Goal: Information Seeking & Learning: Check status

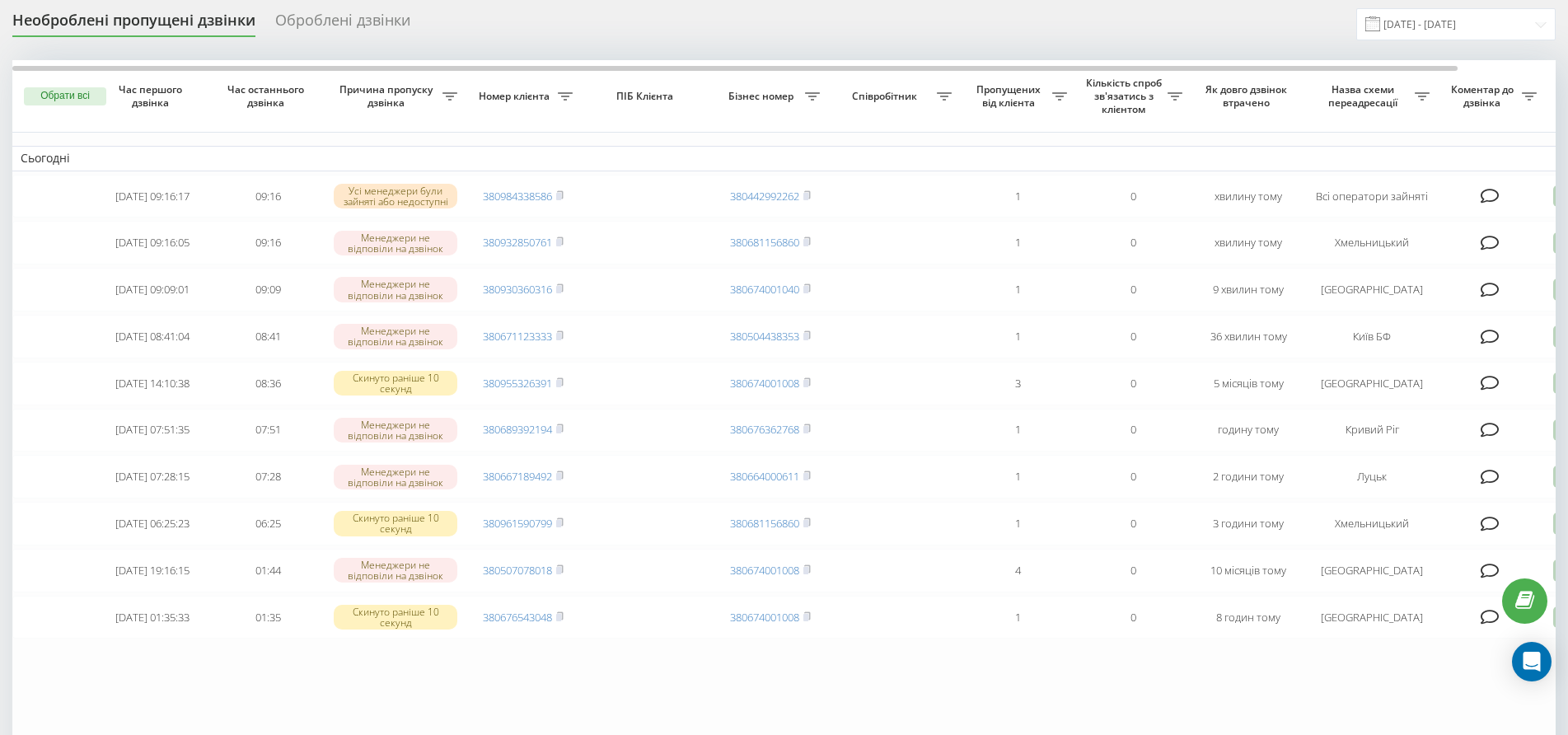
scroll to position [53, 0]
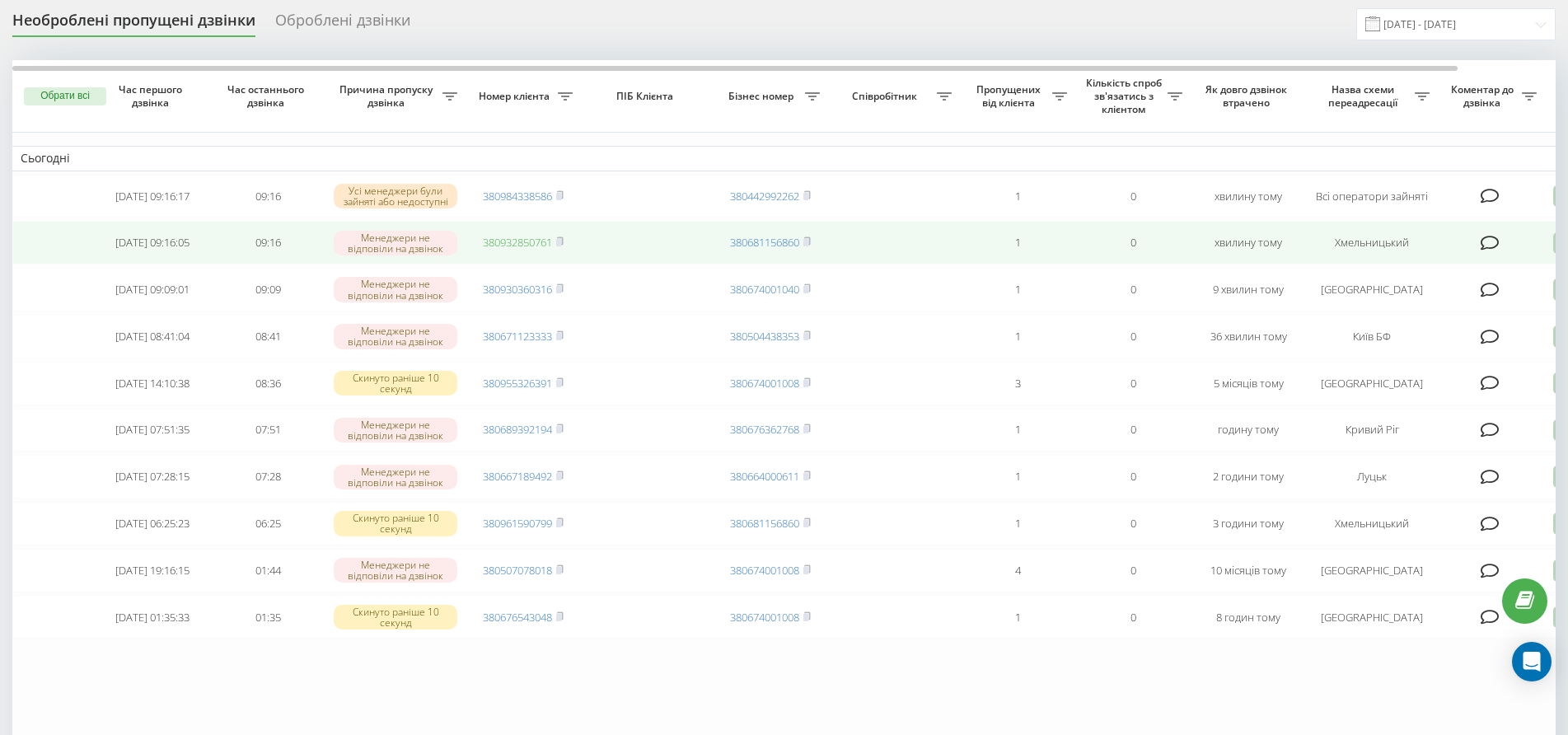
click at [548, 246] on link "380932850761" at bounding box center [517, 242] width 69 height 15
click at [559, 242] on rect at bounding box center [559, 242] width 5 height 7
click at [561, 245] on rect at bounding box center [559, 242] width 5 height 7
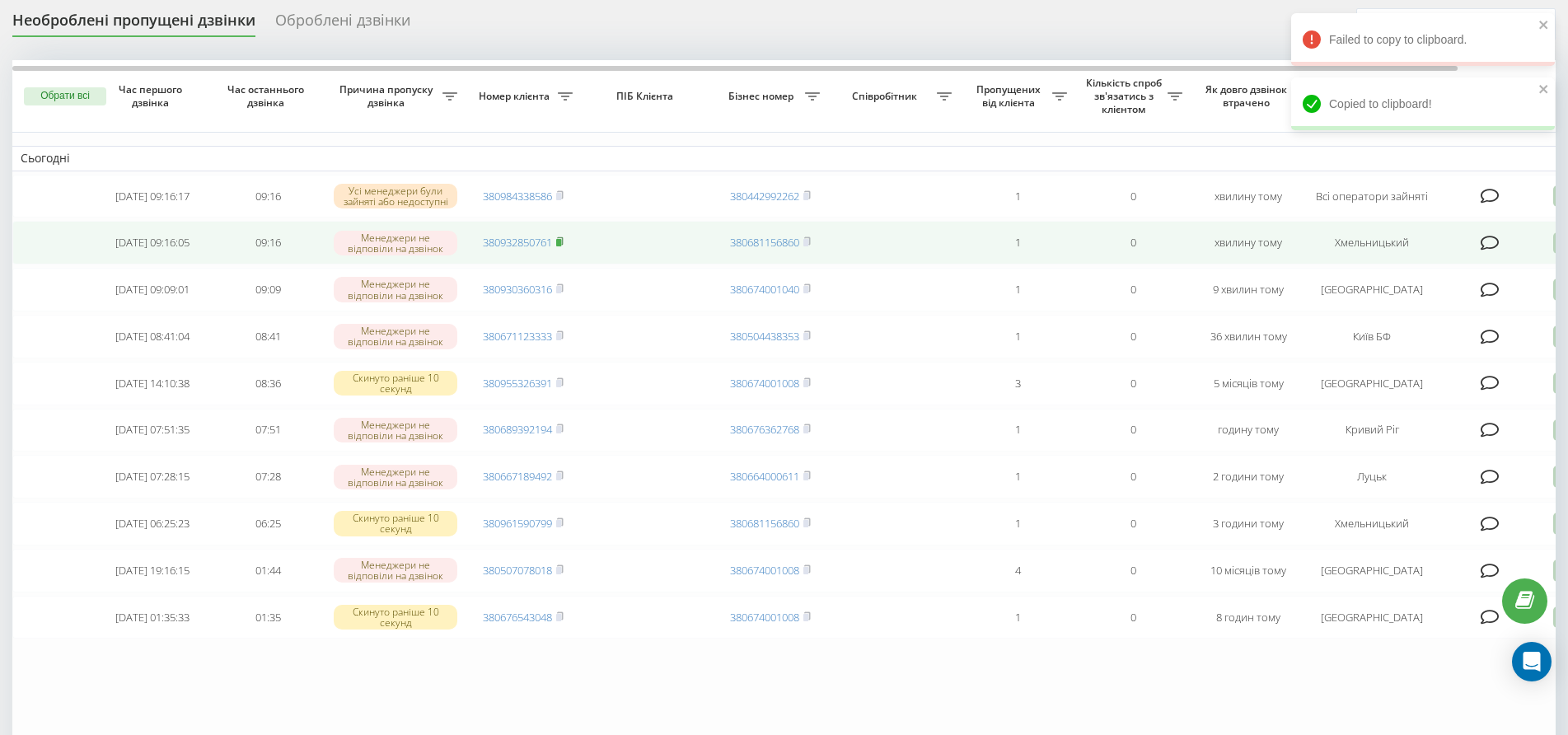
drag, startPoint x: 559, startPoint y: 241, endPoint x: 574, endPoint y: 246, distance: 15.8
click at [559, 241] on rect at bounding box center [559, 242] width 5 height 7
click at [561, 244] on rect at bounding box center [559, 242] width 5 height 7
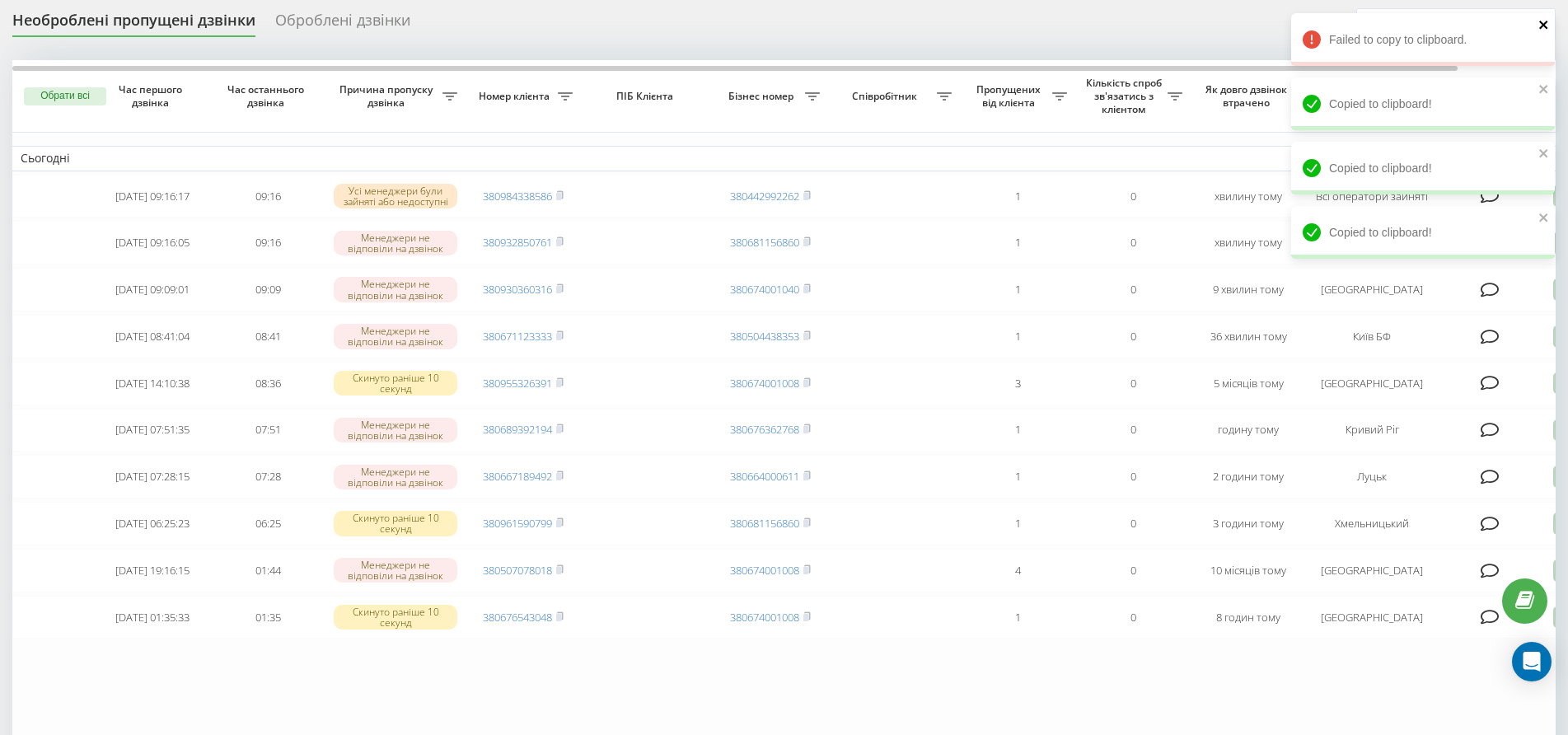
click at [1541, 26] on icon "close" at bounding box center [1543, 24] width 12 height 13
click at [1541, 26] on div "Failed to copy to clipboard. Copied to clipboard! Copied to clipboard! Copied t…" at bounding box center [1423, 142] width 263 height 257
click at [1541, 26] on icon "close" at bounding box center [1543, 24] width 12 height 13
click at [1540, 23] on icon "close" at bounding box center [1543, 24] width 12 height 13
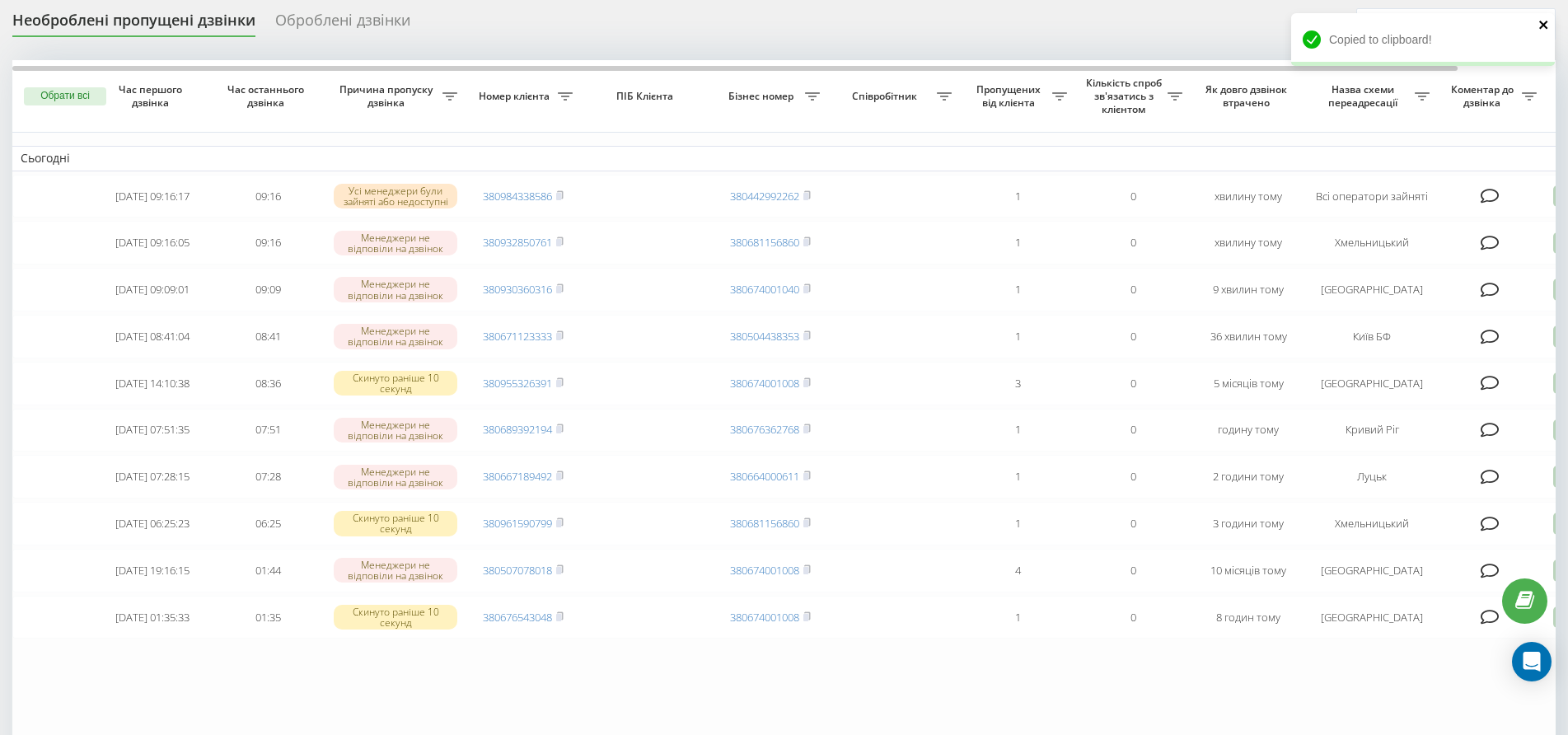
click at [1544, 31] on button "close" at bounding box center [1543, 26] width 12 height 16
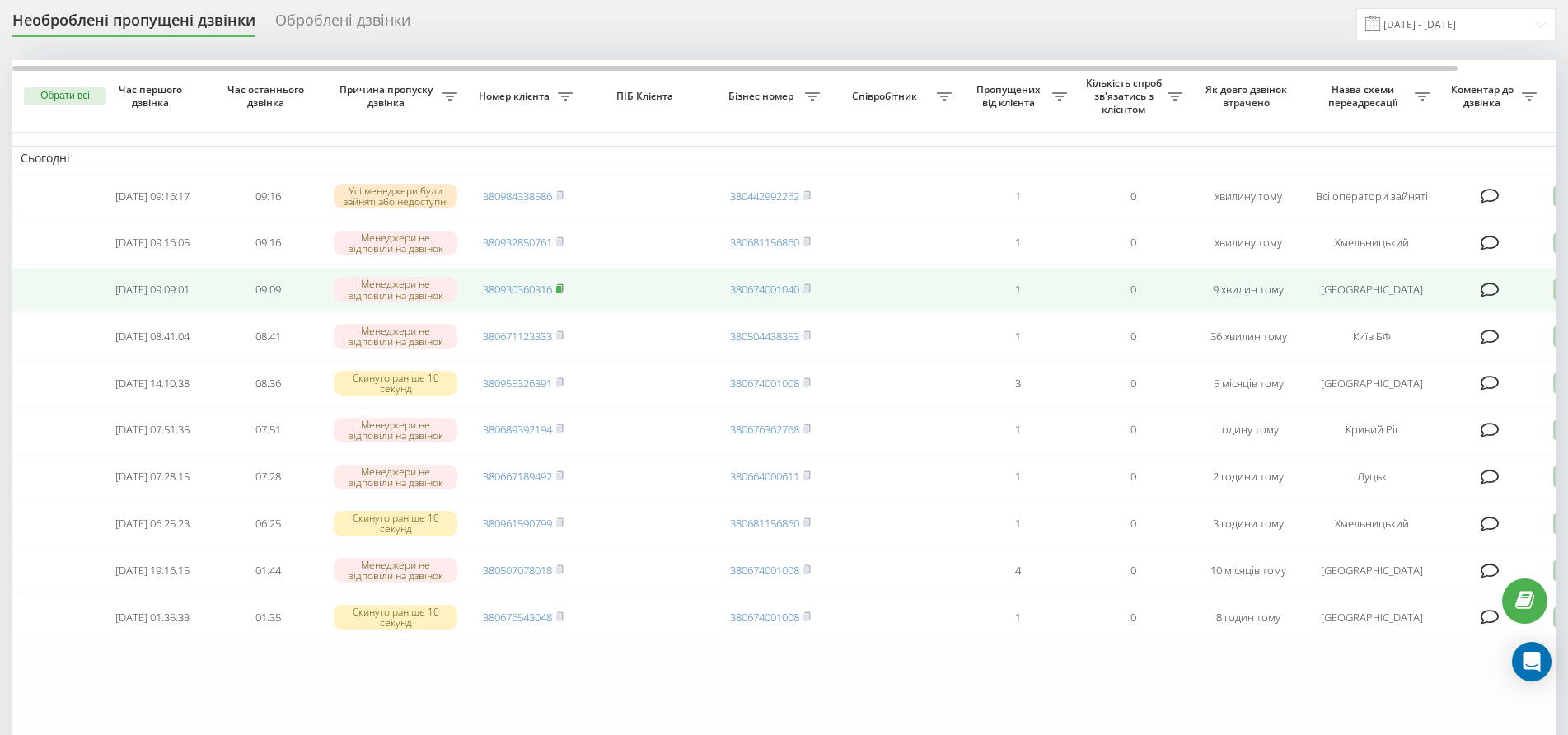
click at [558, 287] on rect at bounding box center [559, 289] width 5 height 7
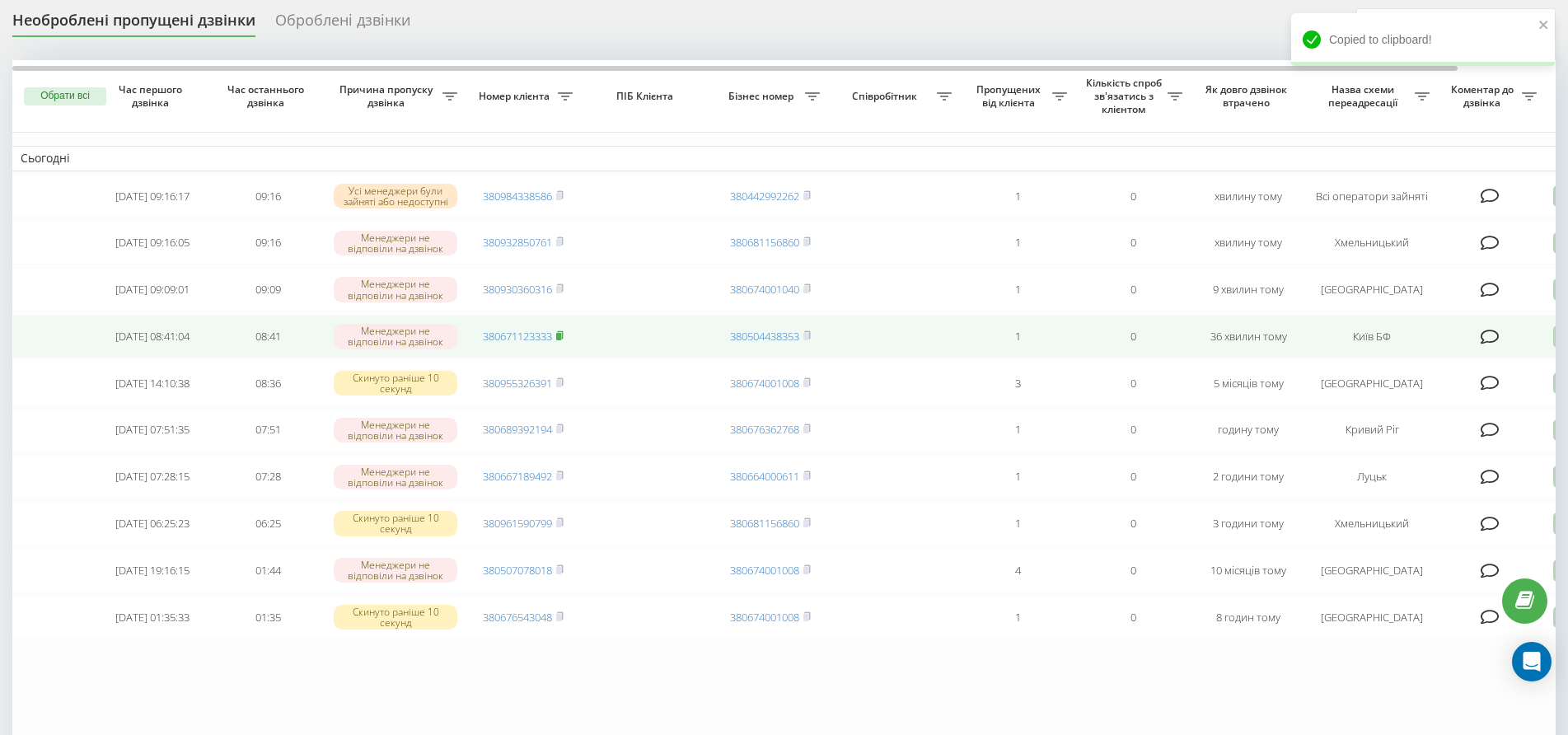
click at [556, 334] on rect at bounding box center [559, 336] width 5 height 7
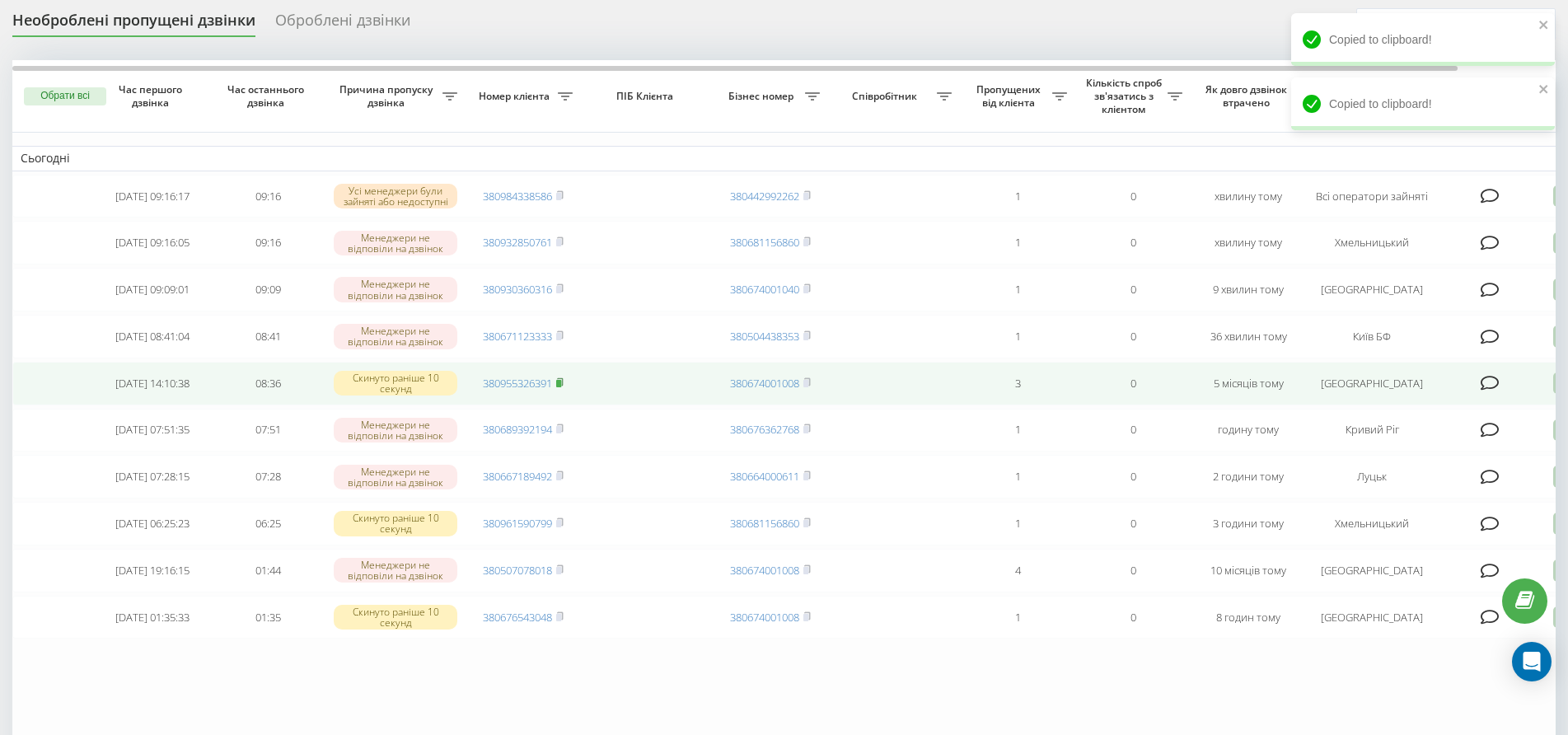
click at [556, 385] on rect at bounding box center [559, 383] width 5 height 7
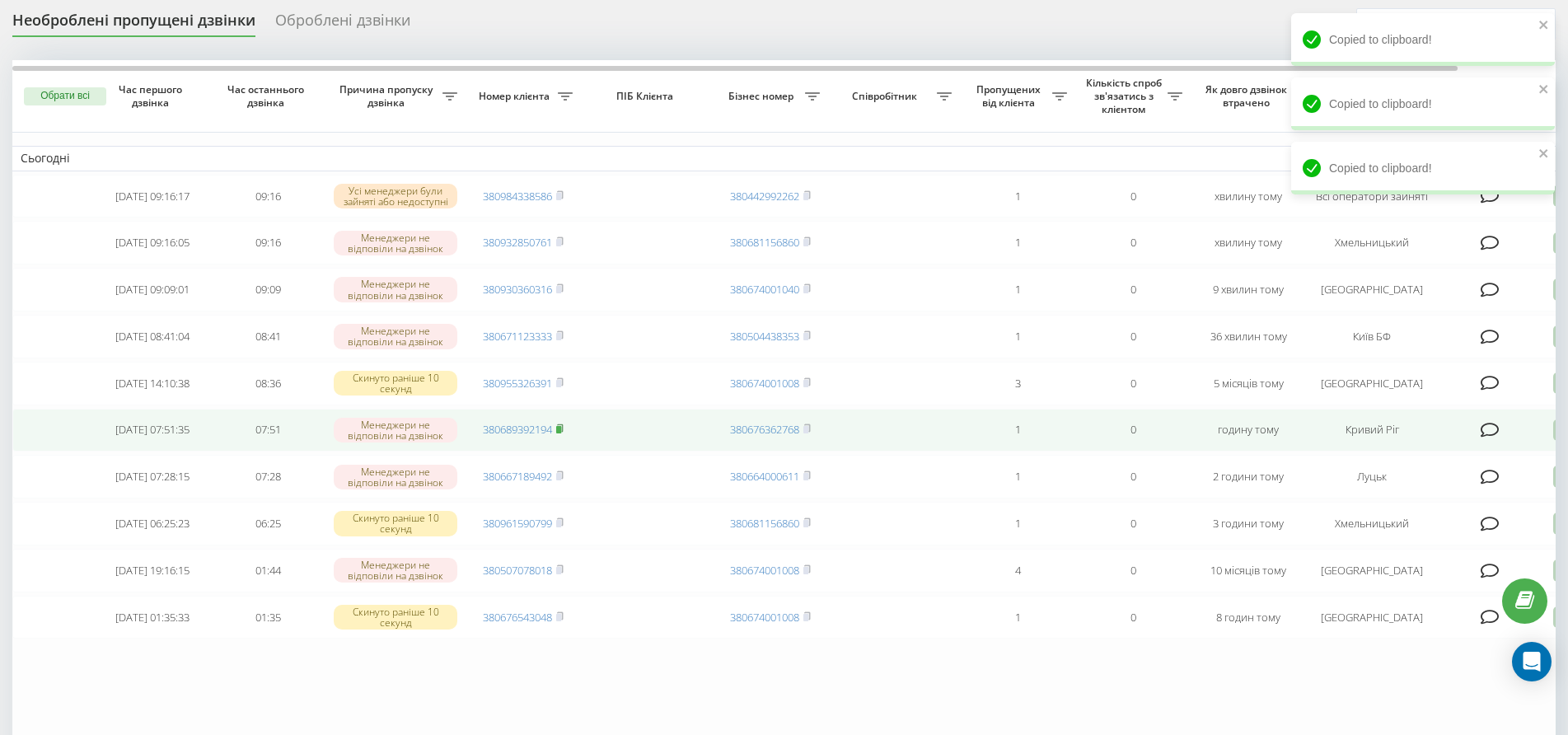
click at [557, 429] on rect at bounding box center [559, 429] width 5 height 7
click at [537, 430] on link "380689392194" at bounding box center [517, 429] width 69 height 15
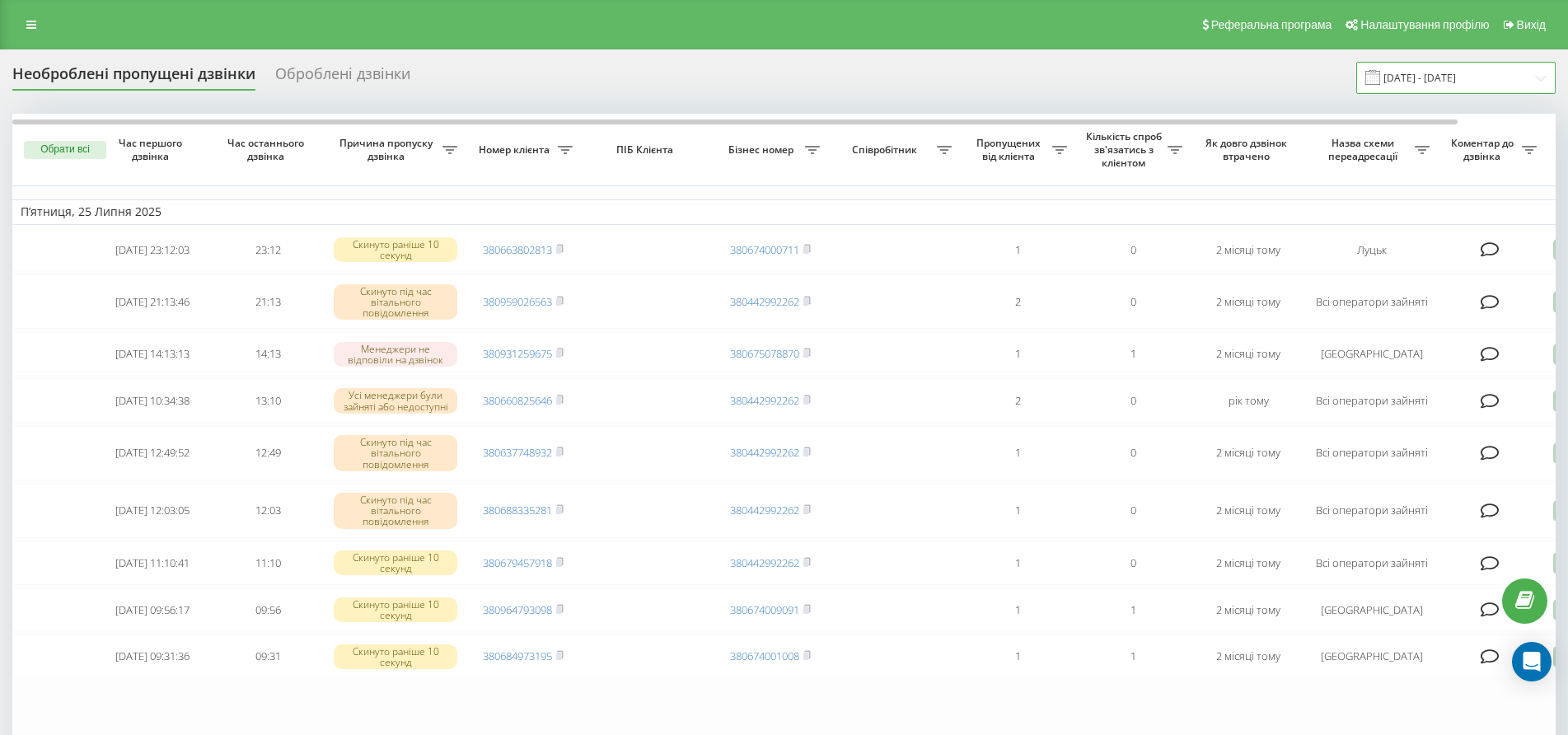
click at [1532, 77] on input "[DATE] - [DATE]" at bounding box center [1455, 78] width 200 height 32
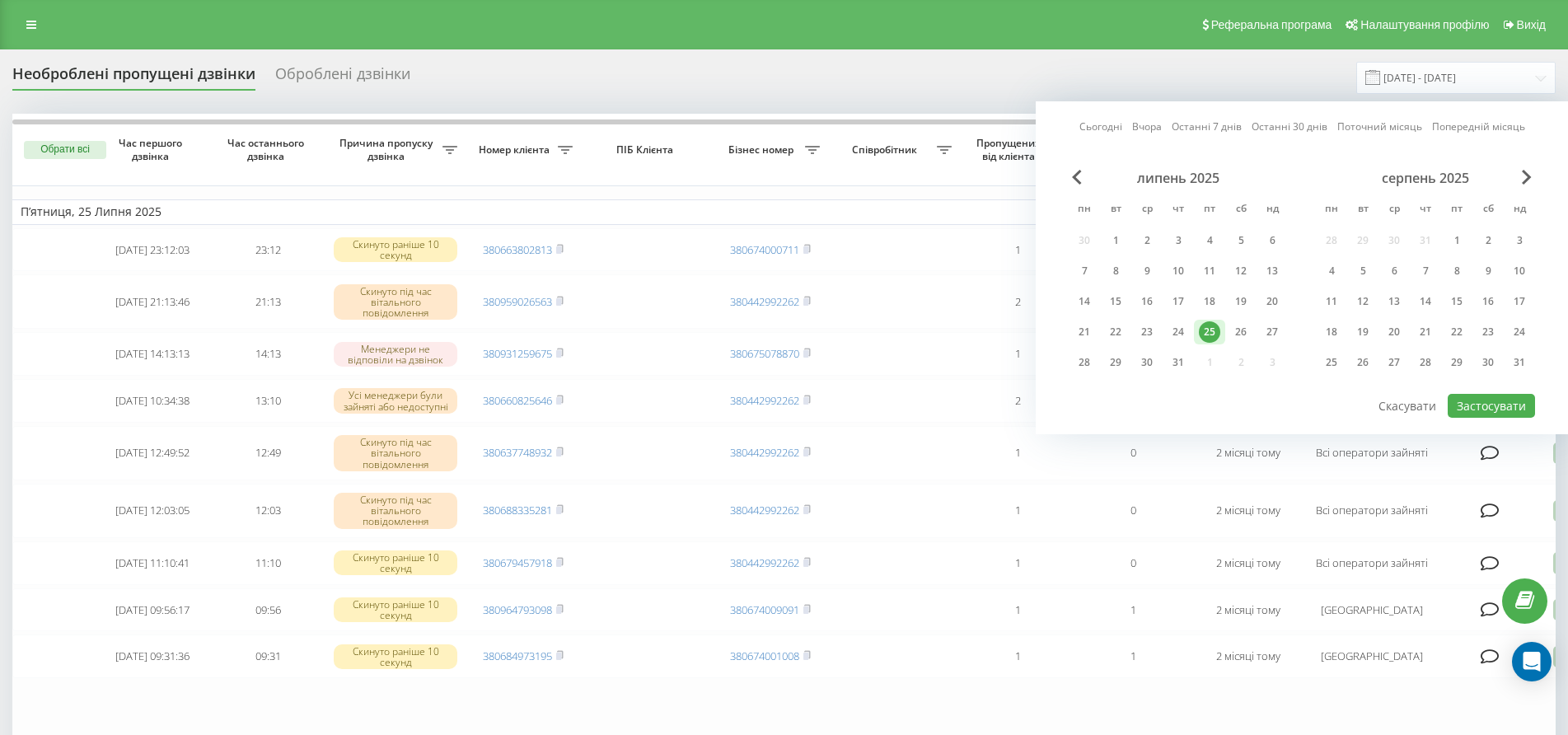
click at [1080, 124] on link "Сьогодні" at bounding box center [1101, 127] width 43 height 16
click at [1493, 406] on button "Застосувати" at bounding box center [1491, 405] width 87 height 24
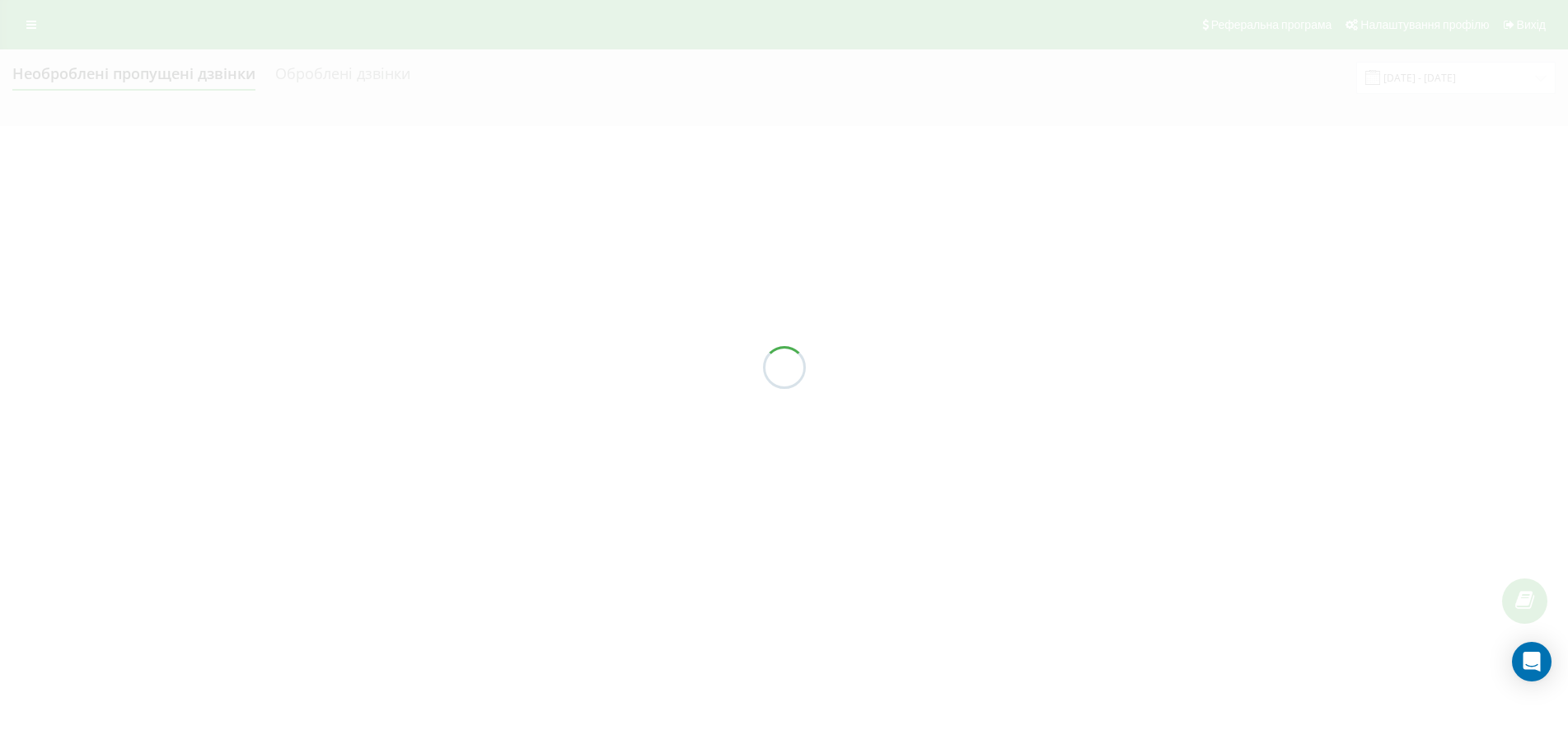
type input "[DATE] - [DATE]"
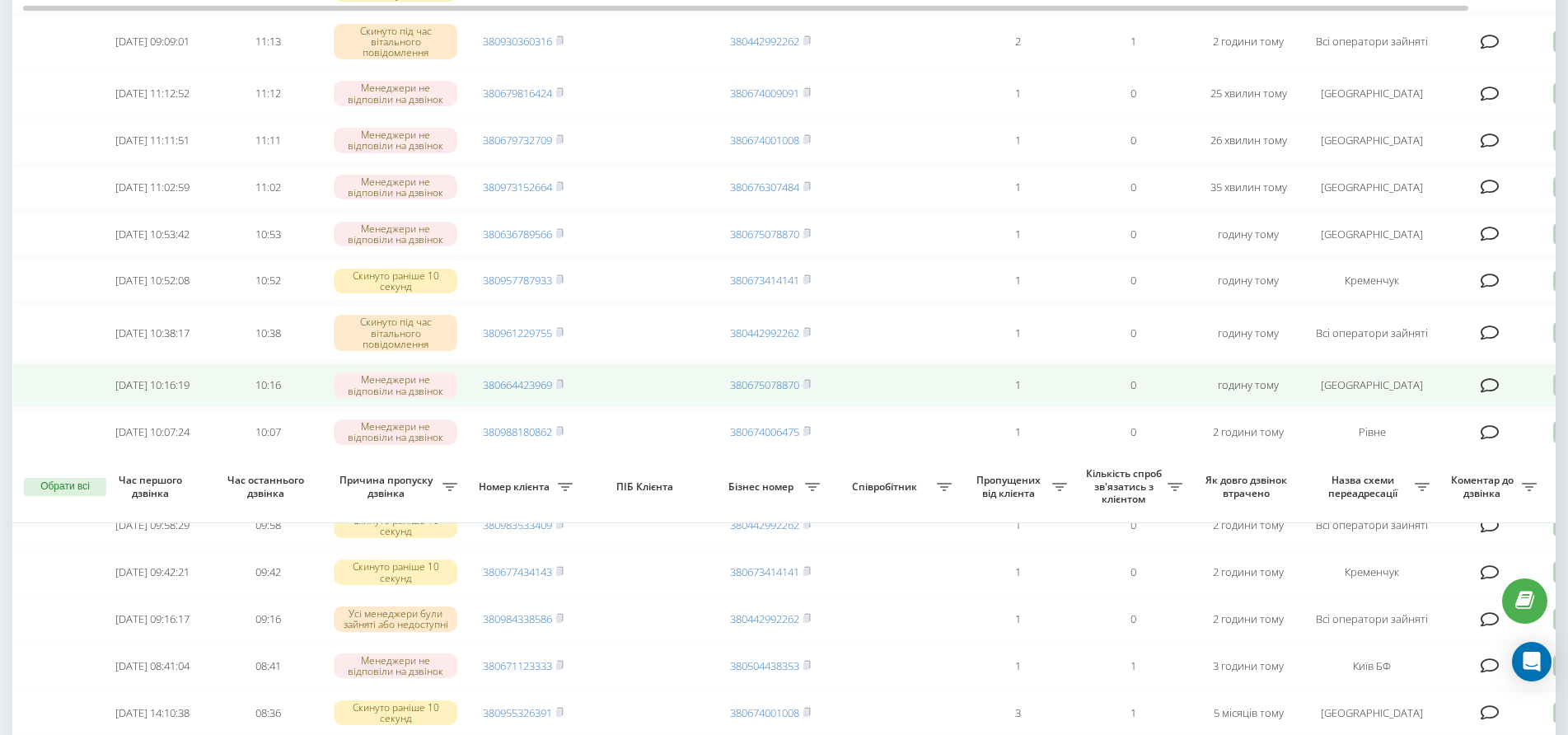
scroll to position [942, 0]
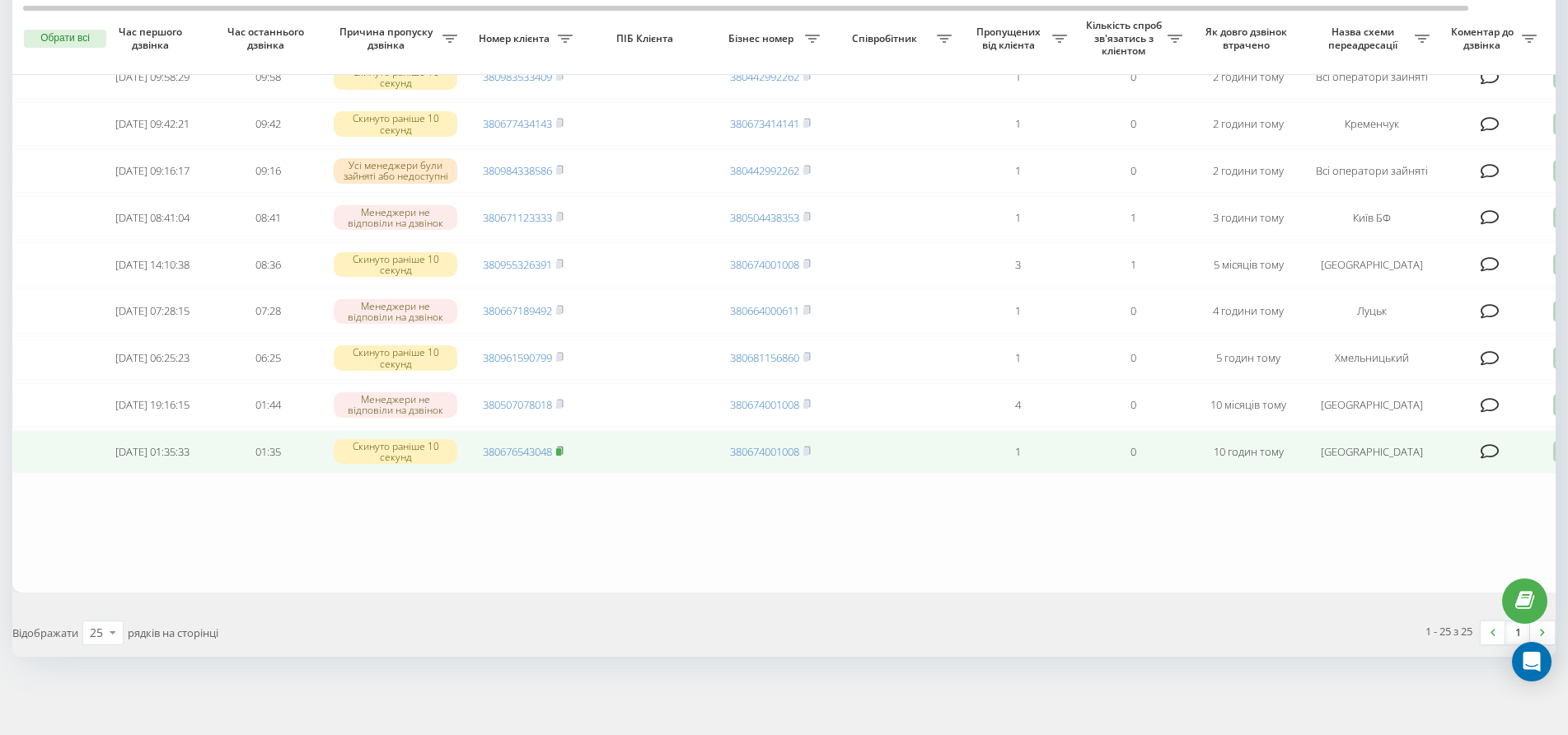
click at [561, 448] on rect at bounding box center [559, 451] width 5 height 7
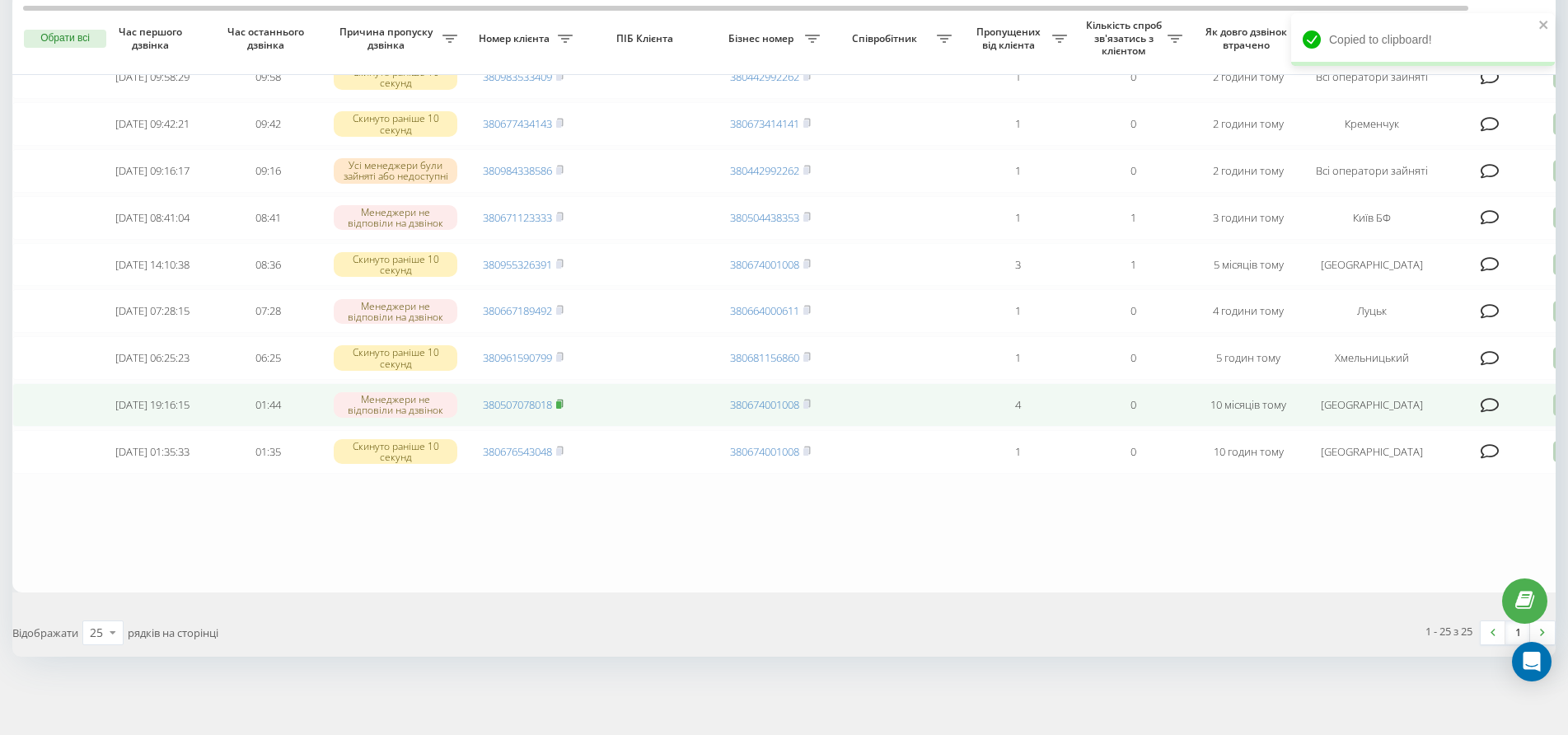
click at [562, 404] on icon at bounding box center [560, 403] width 7 height 10
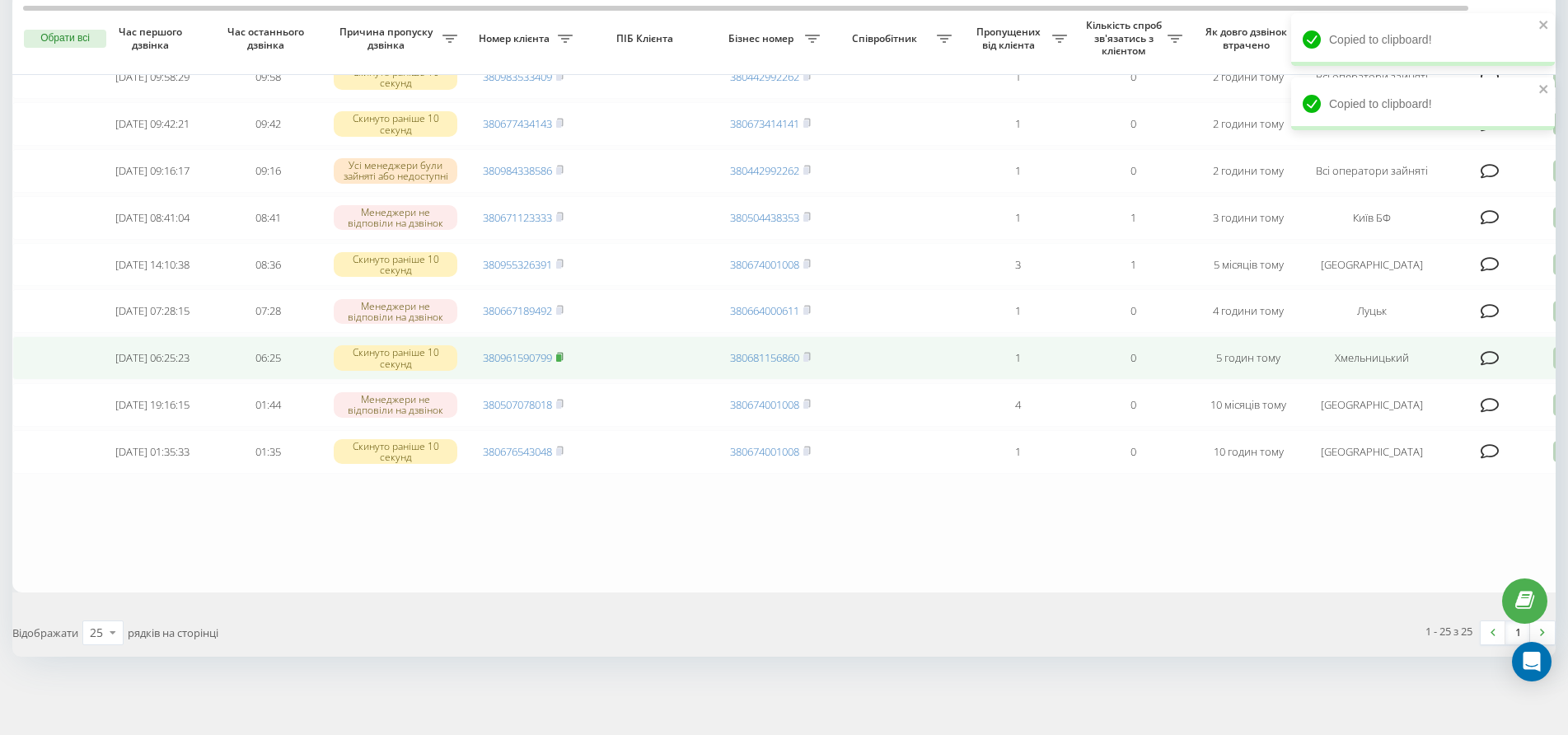
click at [559, 357] on rect at bounding box center [559, 357] width 5 height 7
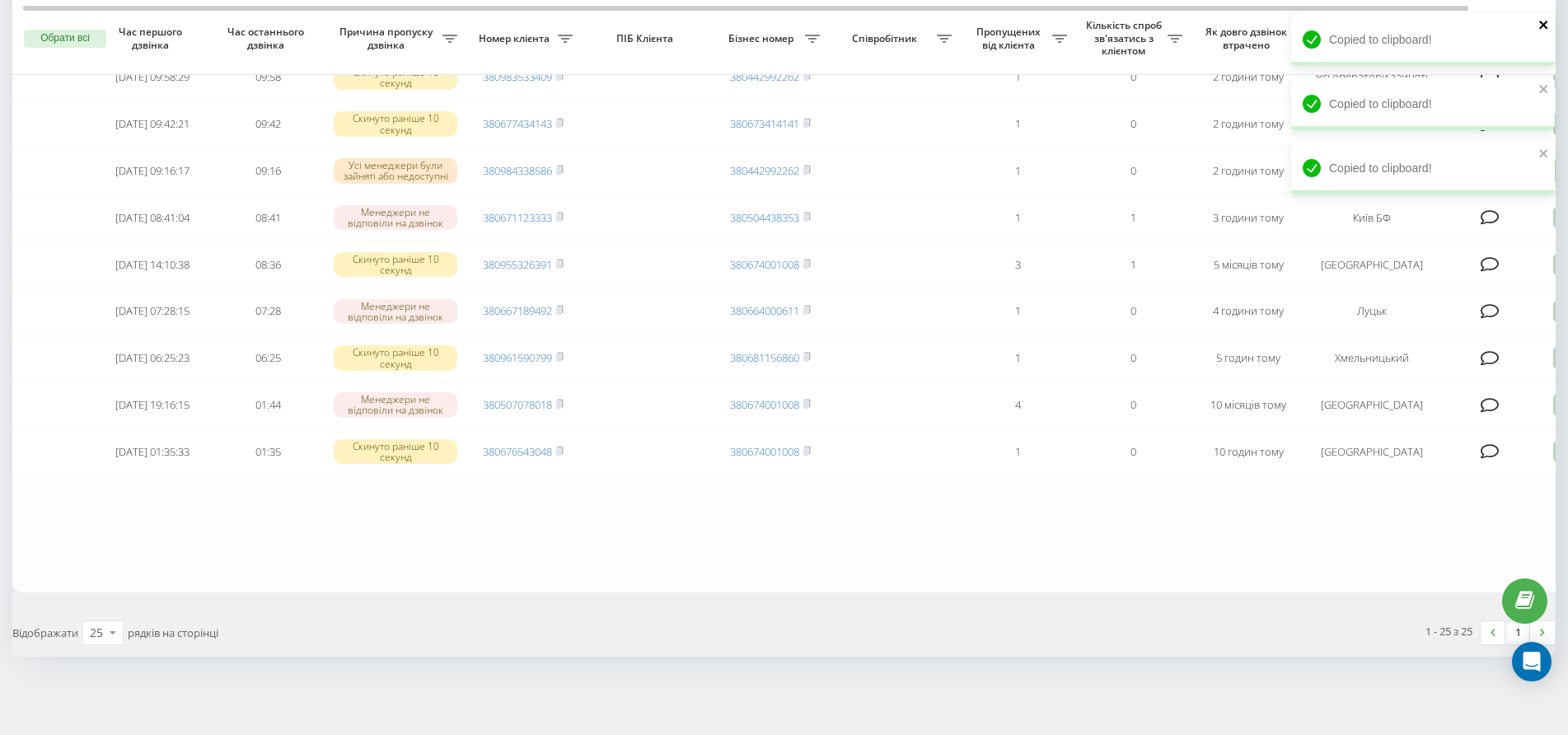
click at [1543, 21] on icon "close" at bounding box center [1543, 24] width 12 height 13
click at [1546, 24] on icon "close" at bounding box center [1543, 24] width 12 height 13
click at [1545, 21] on icon "close" at bounding box center [1543, 24] width 12 height 13
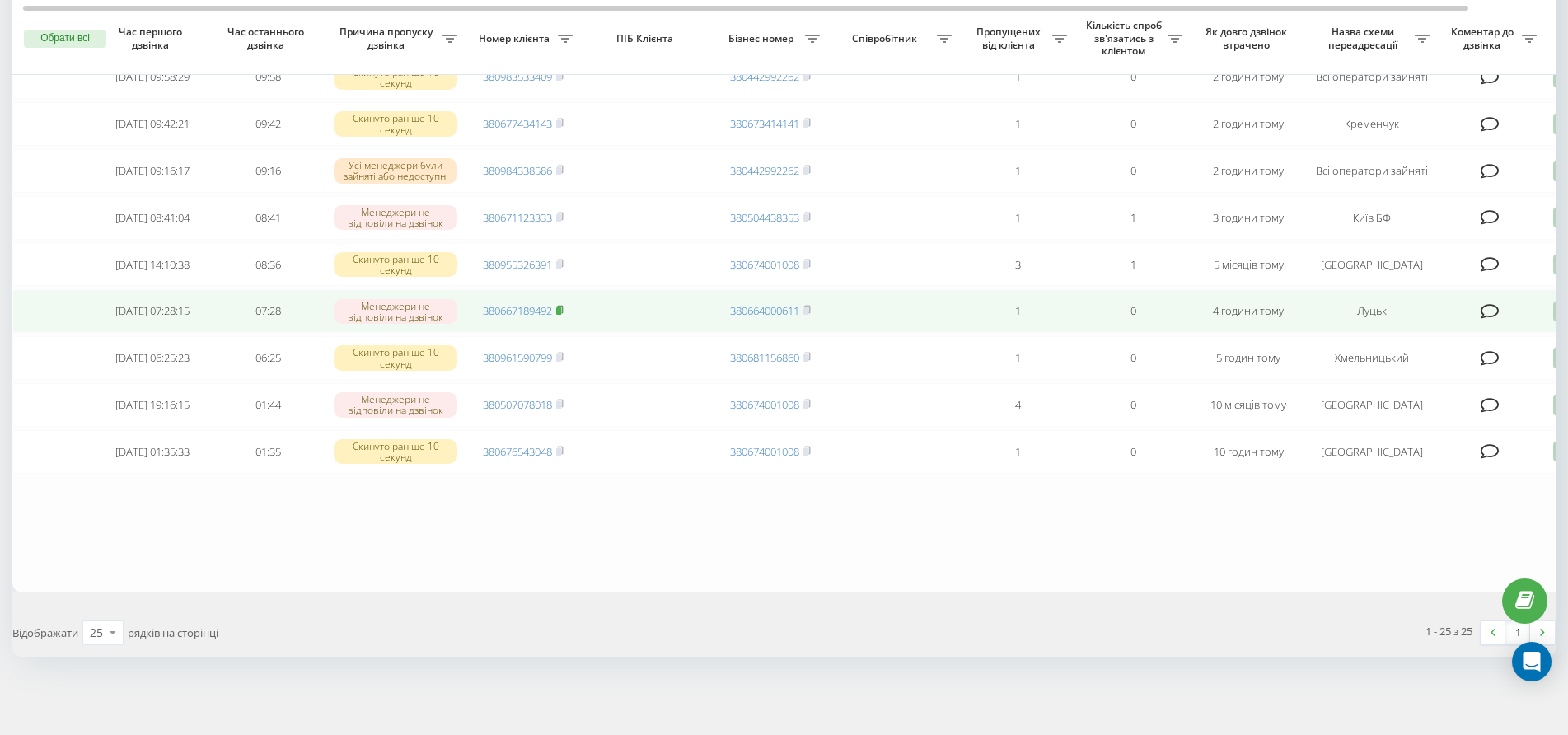
click at [559, 307] on icon at bounding box center [560, 309] width 7 height 10
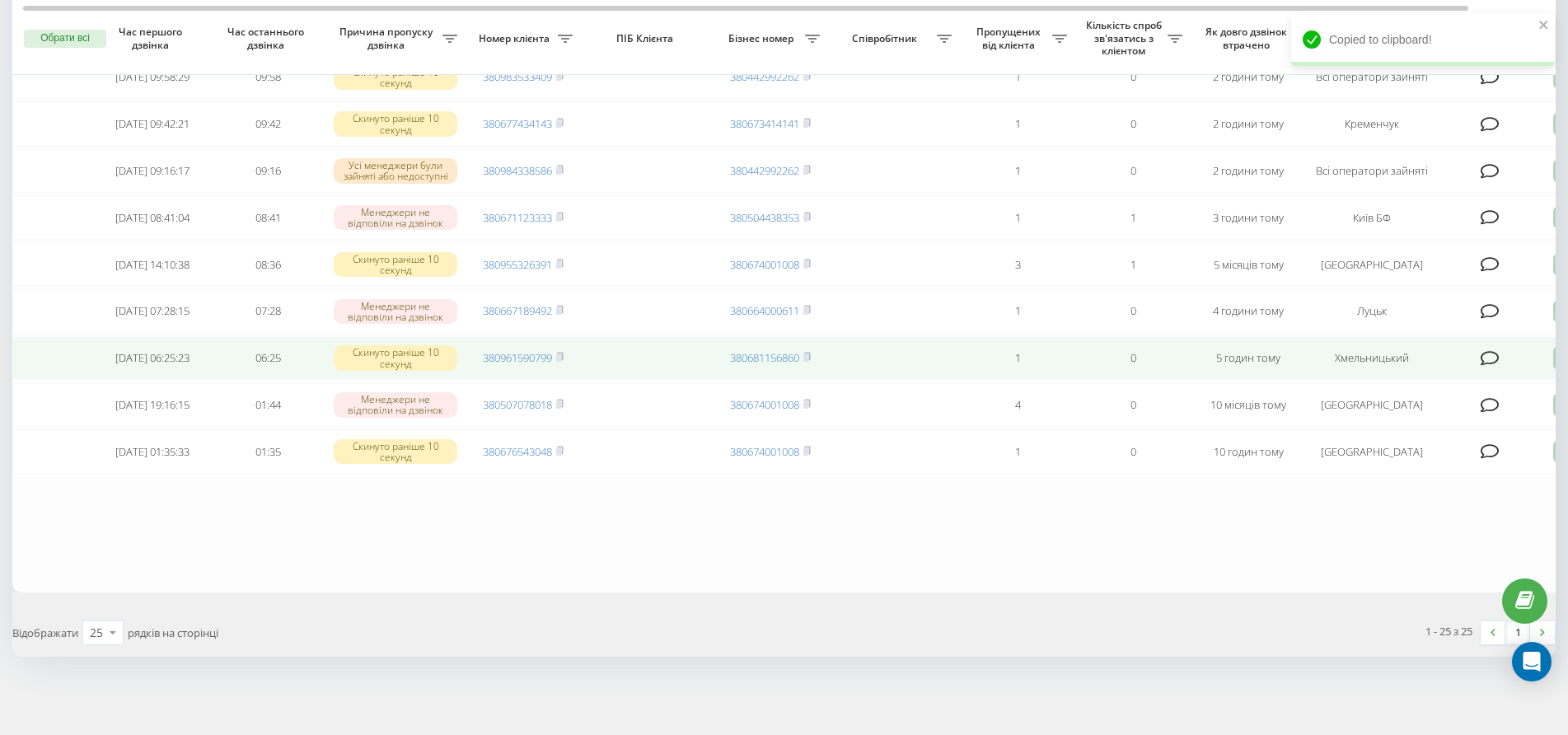
click at [1102, 365] on td "0" at bounding box center [1133, 357] width 115 height 43
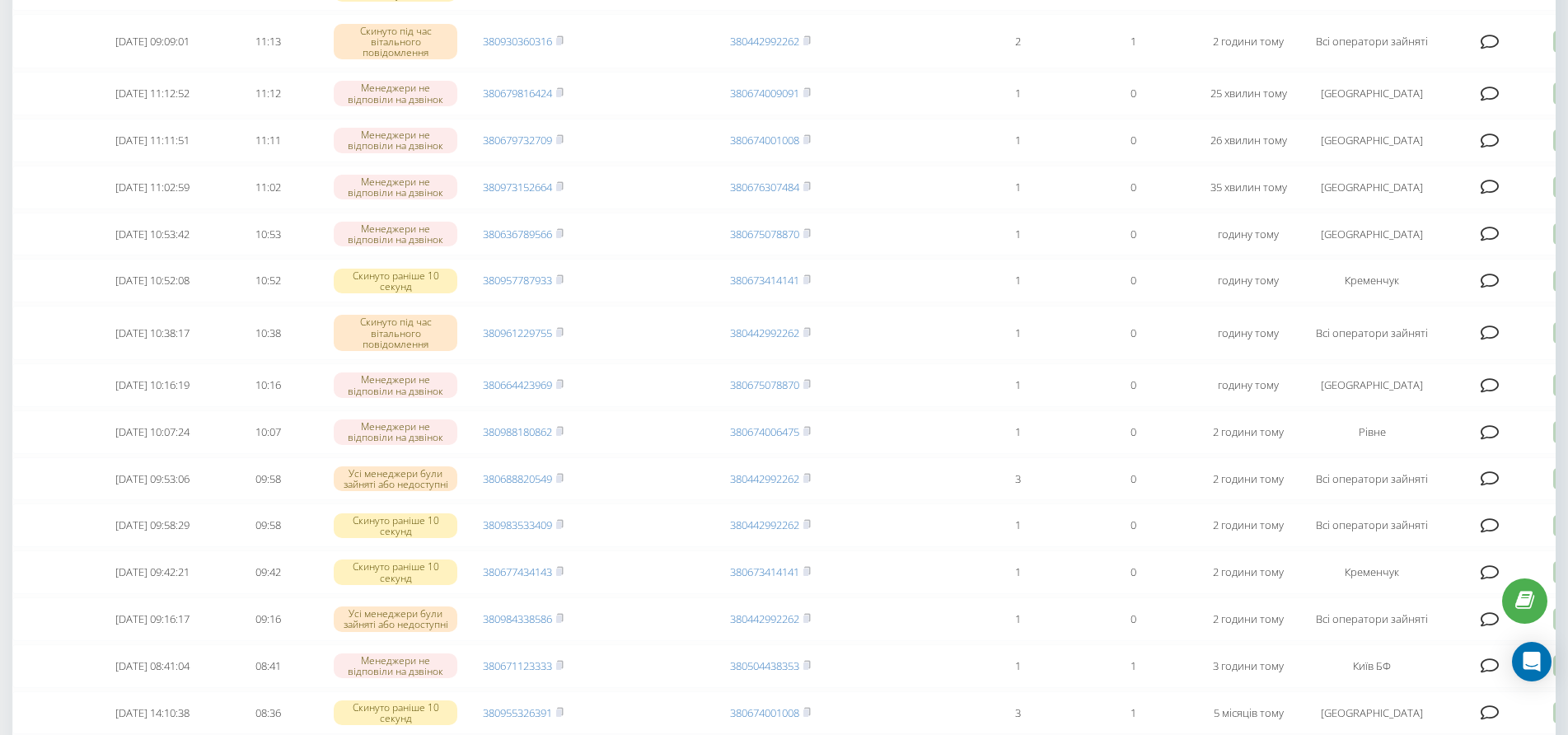
scroll to position [0, 0]
